Goal: Transaction & Acquisition: Purchase product/service

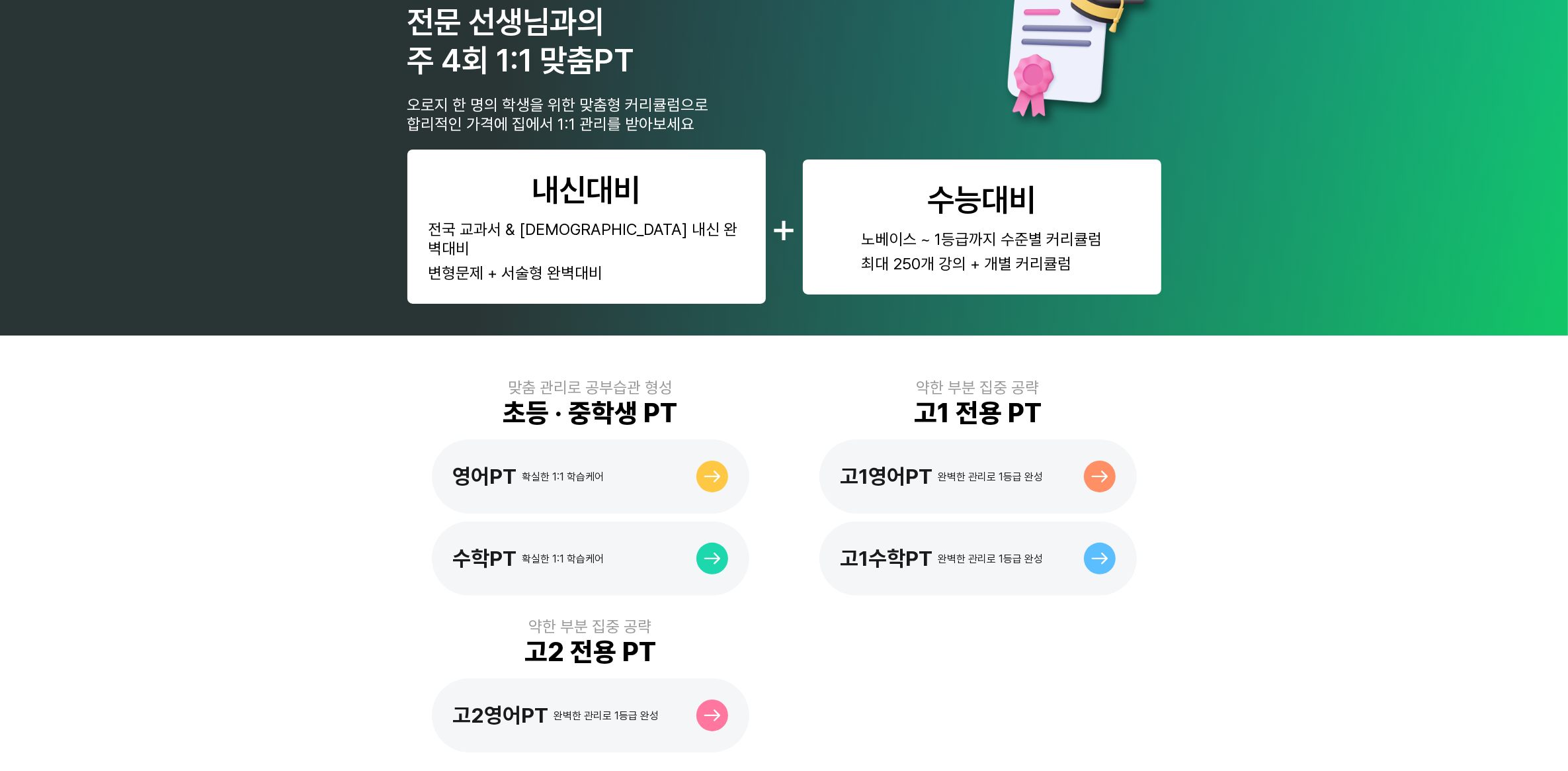
scroll to position [639, 0]
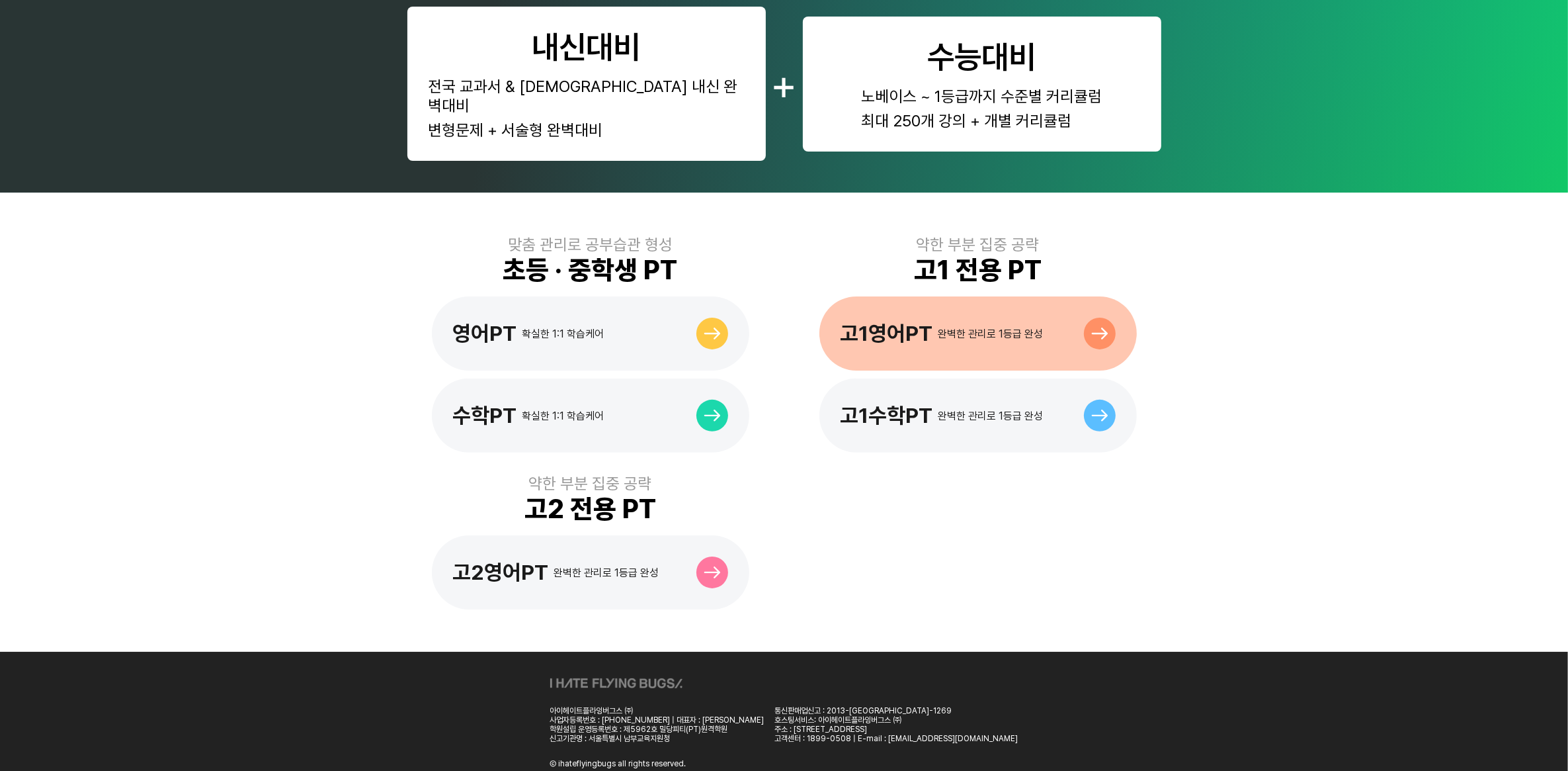
click at [919, 321] on div "고1영어PT" at bounding box center [887, 333] width 93 height 25
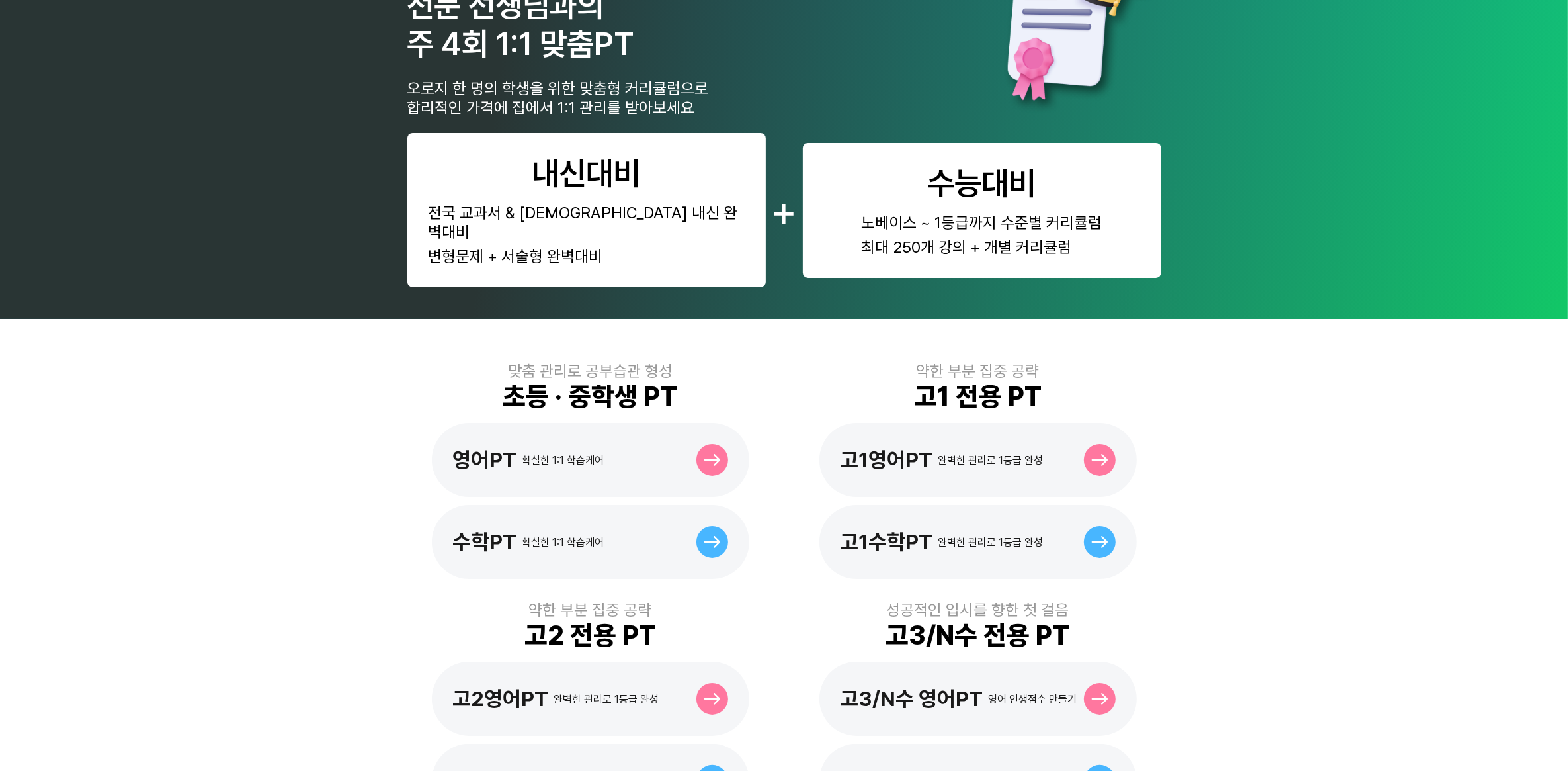
scroll to position [165, 0]
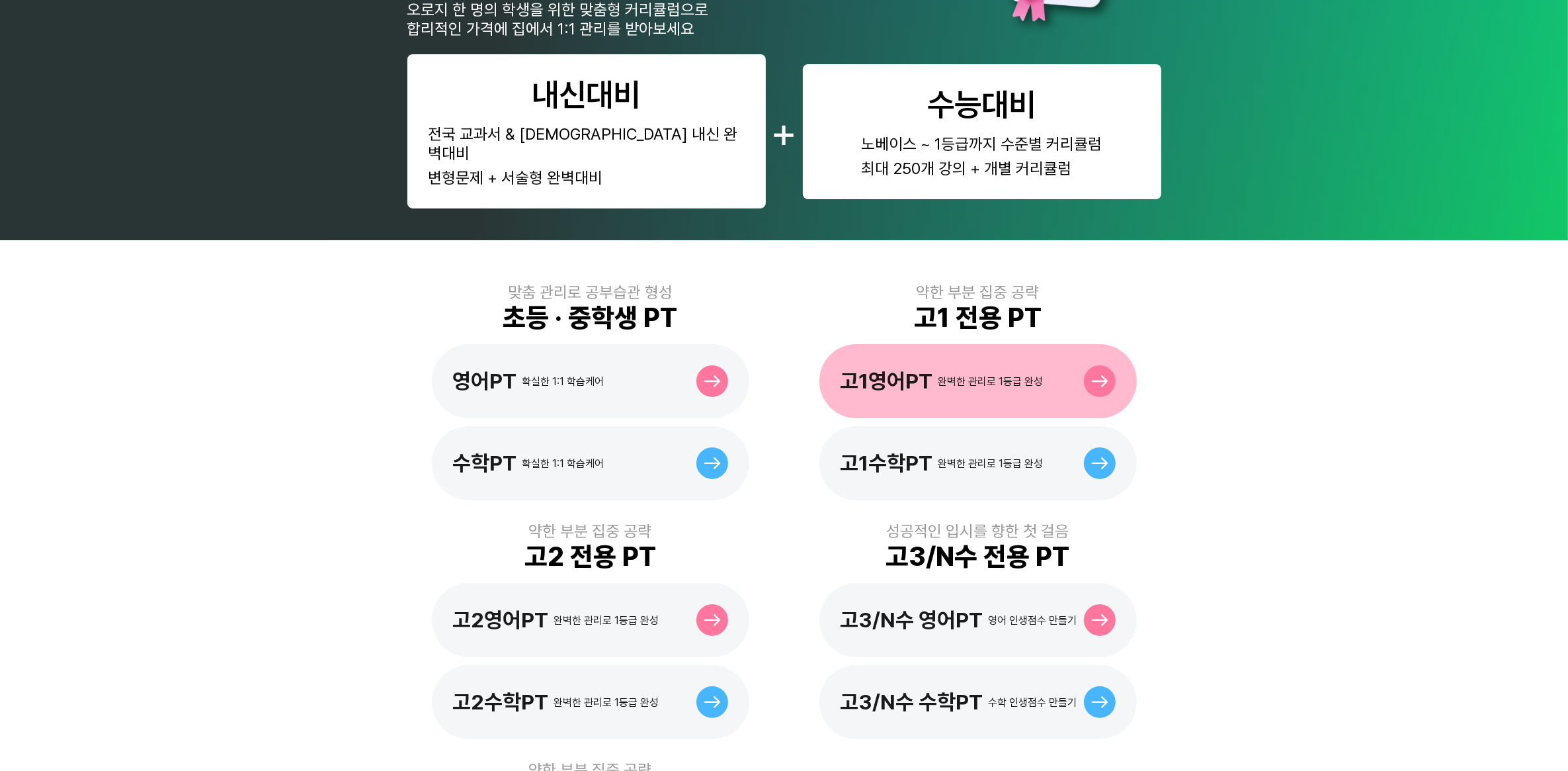
click at [959, 375] on div "완벽한 관리로 1등급 완성" at bounding box center [990, 381] width 105 height 12
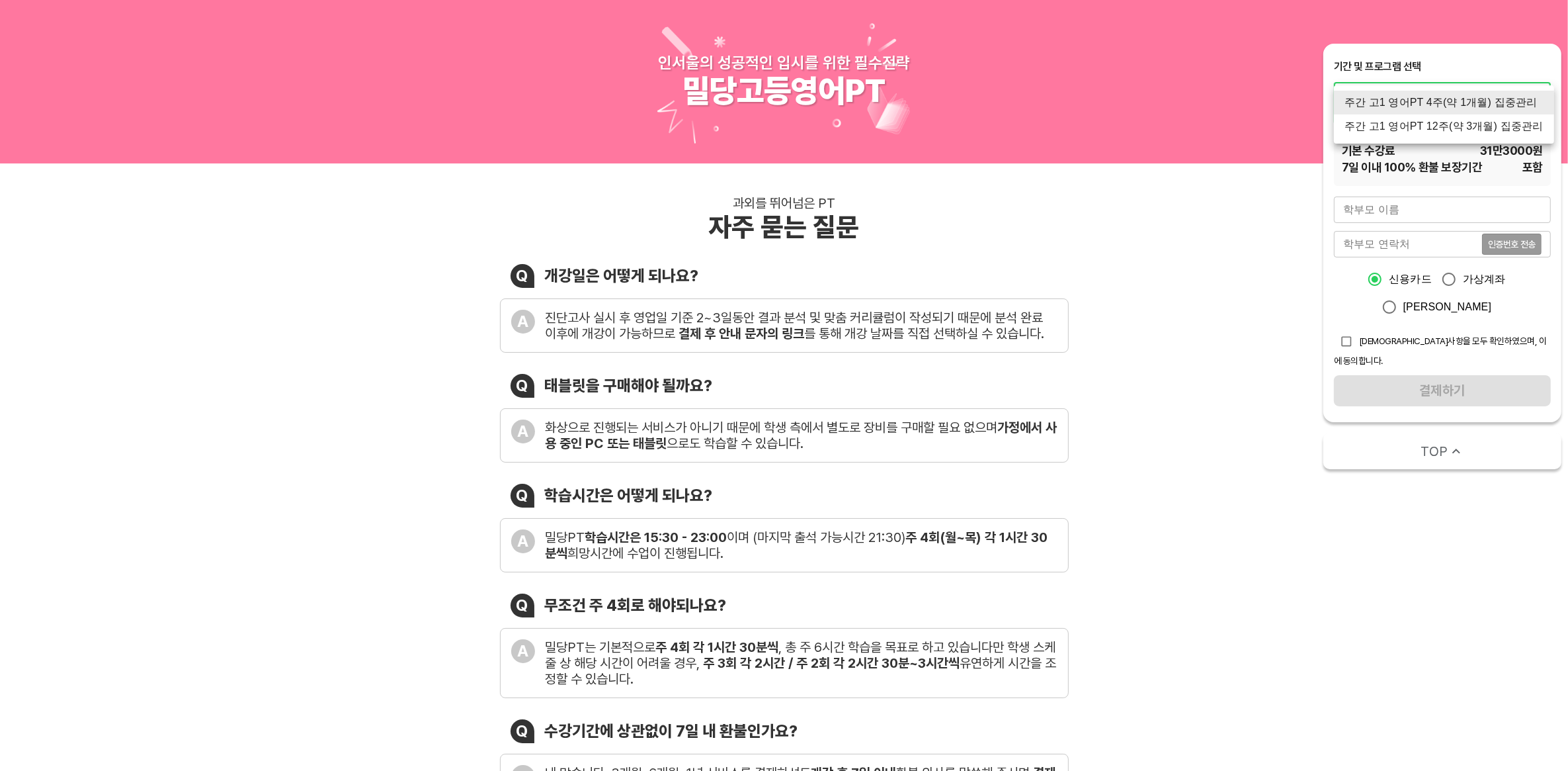
click at [1495, 129] on li "주간 고1 영어PT 12주(약 3개월) 집중관리" at bounding box center [1444, 126] width 220 height 24
type input "1770"
